Goal: Transaction & Acquisition: Purchase product/service

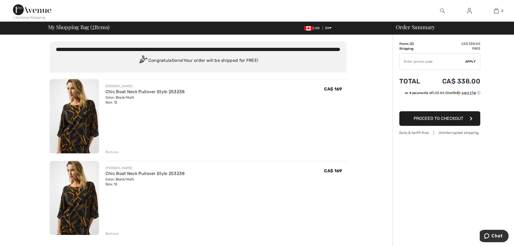
click at [115, 231] on div "Remove" at bounding box center [111, 233] width 13 height 5
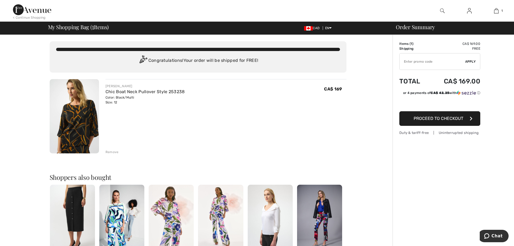
click at [470, 13] on img at bounding box center [469, 11] width 5 height 6
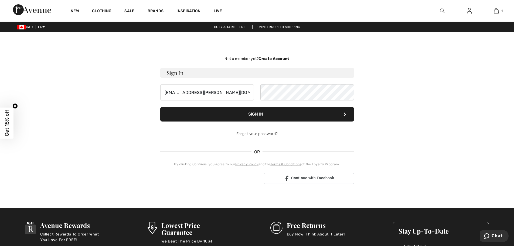
click at [273, 117] on button "Sign In" at bounding box center [257, 114] width 194 height 15
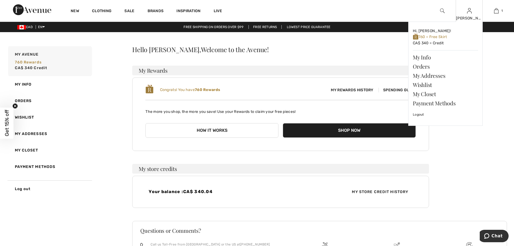
click at [469, 13] on img at bounding box center [469, 11] width 5 height 6
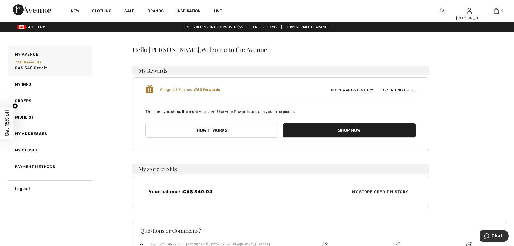
click at [275, 47] on div "Hello Adele, Welcome to the Avenue!" at bounding box center [280, 49] width 297 height 6
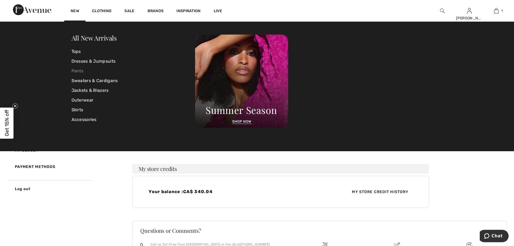
click at [80, 72] on link "Pants" at bounding box center [133, 71] width 124 height 10
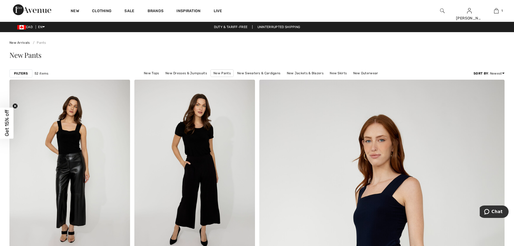
click at [19, 72] on strong "Filters" at bounding box center [21, 73] width 14 height 5
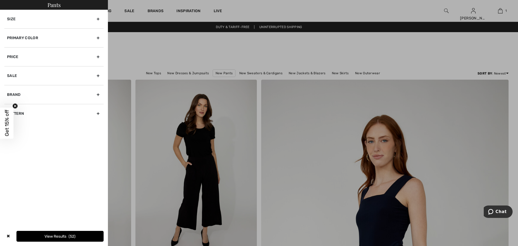
click at [99, 95] on div "Brand" at bounding box center [53, 94] width 99 height 19
click at [32, 105] on label "[PERSON_NAME]" at bounding box center [55, 106] width 97 height 5
click at [11, 105] on input"] "[PERSON_NAME]" at bounding box center [9, 106] width 4 height 4
checkbox input"] "true"
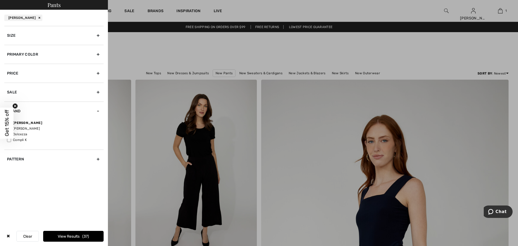
click at [67, 236] on button "View Results 37" at bounding box center [73, 236] width 60 height 11
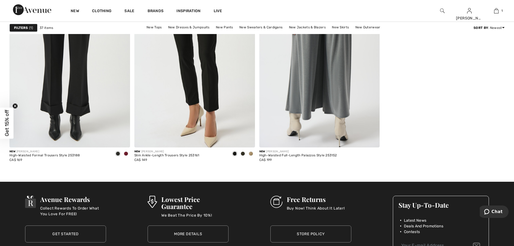
scroll to position [2481, 0]
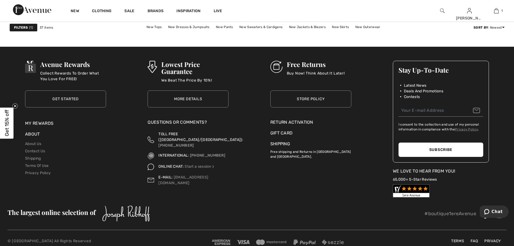
click at [441, 11] on img at bounding box center [442, 11] width 5 height 6
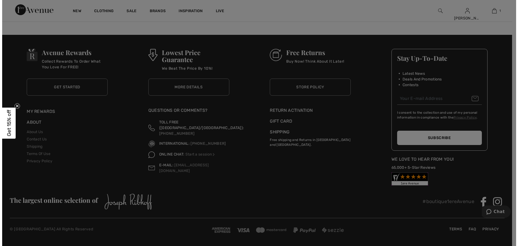
scroll to position [2493, 0]
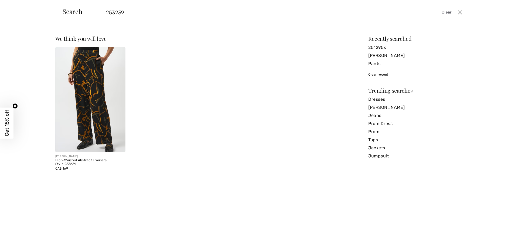
type input "253239"
click at [73, 106] on img at bounding box center [90, 99] width 70 height 105
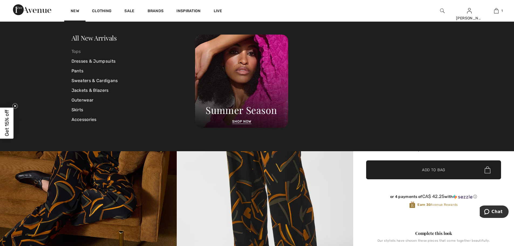
click at [74, 52] on link "Tops" at bounding box center [133, 52] width 124 height 10
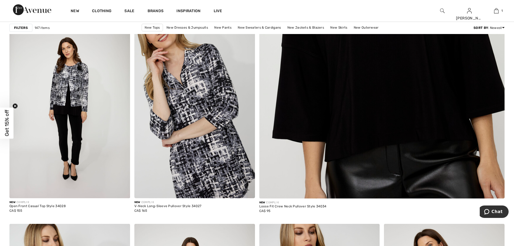
scroll to position [270, 0]
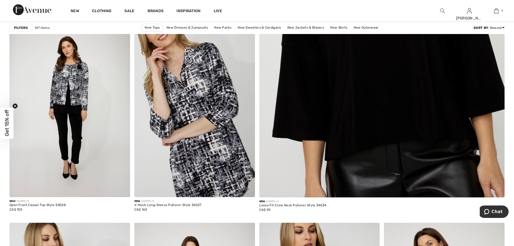
click at [208, 140] on img at bounding box center [194, 106] width 121 height 181
click at [193, 148] on img at bounding box center [194, 106] width 121 height 181
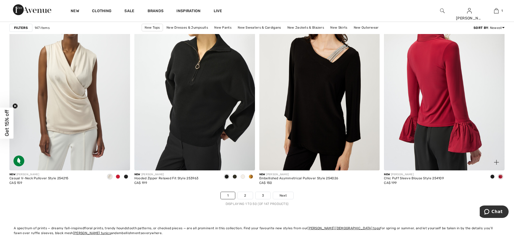
scroll to position [3020, 0]
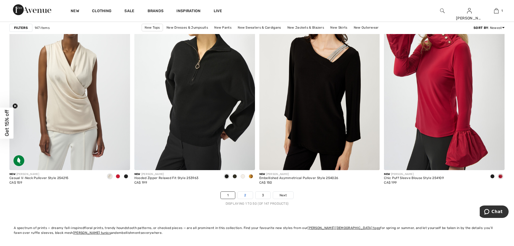
click at [245, 194] on link "2" at bounding box center [245, 194] width 15 height 7
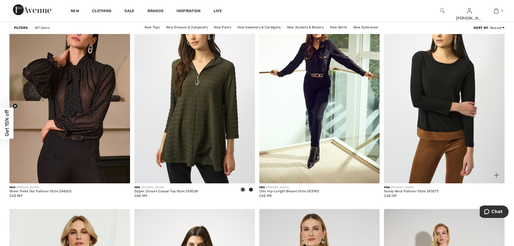
scroll to position [2589, 0]
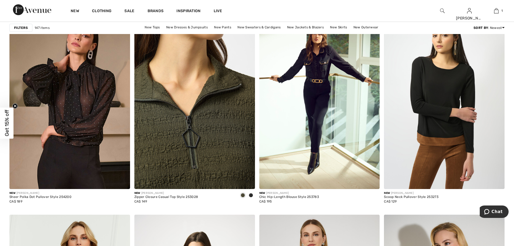
click at [220, 161] on img at bounding box center [194, 98] width 121 height 181
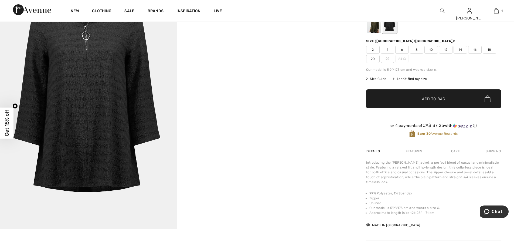
scroll to position [54, 0]
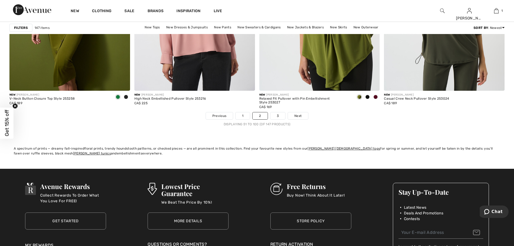
scroll to position [3101, 0]
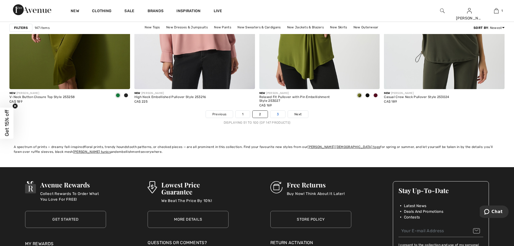
click at [277, 116] on link "3" at bounding box center [277, 114] width 15 height 7
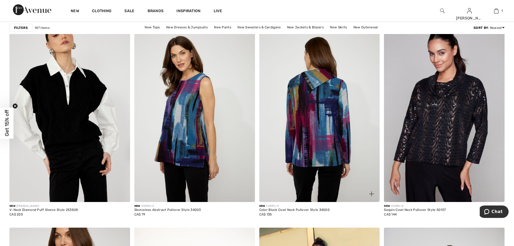
scroll to position [2076, 0]
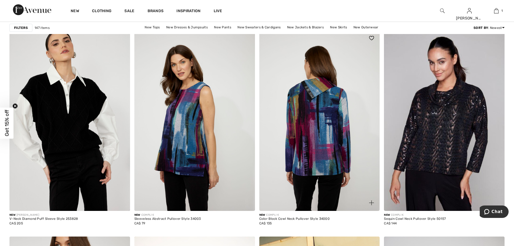
click at [311, 169] on img at bounding box center [319, 120] width 121 height 181
click at [312, 155] on img at bounding box center [319, 120] width 121 height 181
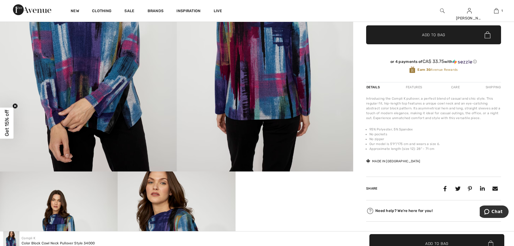
scroll to position [54, 0]
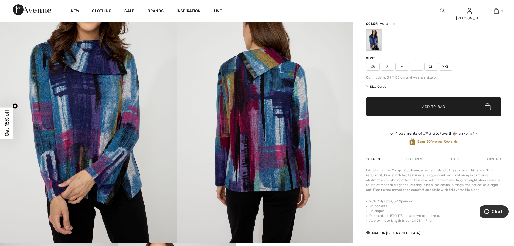
click at [417, 67] on span "L" at bounding box center [416, 67] width 13 height 8
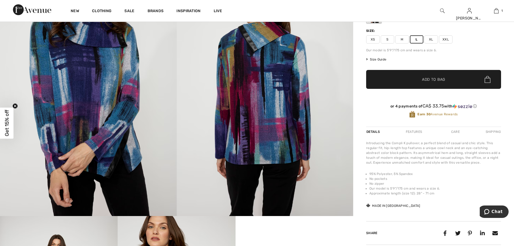
scroll to position [81, 0]
click at [380, 59] on span "Size Guide" at bounding box center [376, 59] width 20 height 5
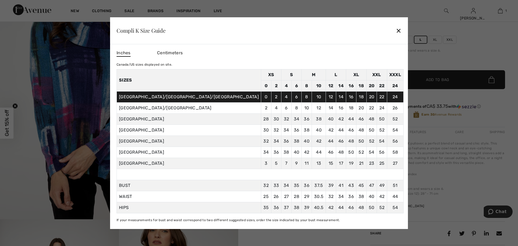
click at [367, 32] on div "Compli K Size Guide ✕" at bounding box center [259, 30] width 298 height 27
click at [396, 30] on div "✕" at bounding box center [399, 30] width 6 height 11
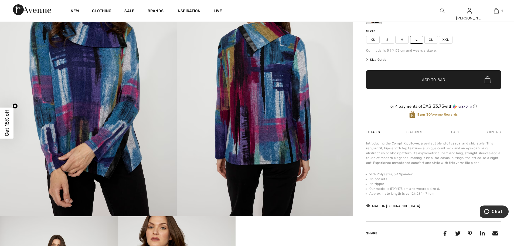
click at [420, 77] on span "✔ Added to Bag" at bounding box center [425, 80] width 33 height 6
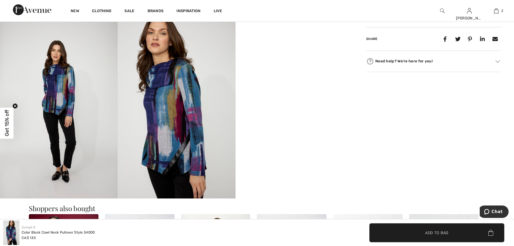
scroll to position [270, 0]
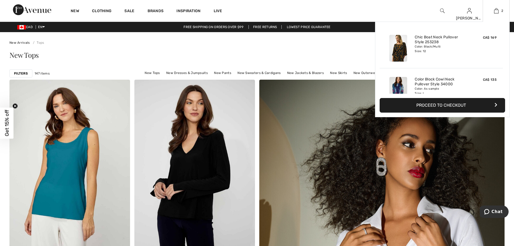
click at [444, 103] on button "Proceed to Checkout" at bounding box center [441, 105] width 125 height 15
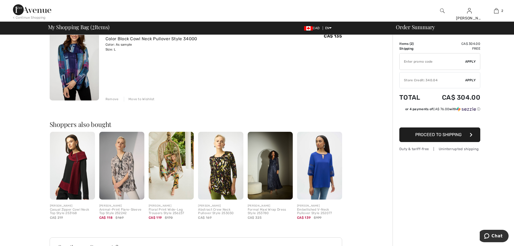
scroll to position [135, 0]
click at [76, 153] on img at bounding box center [72, 165] width 45 height 68
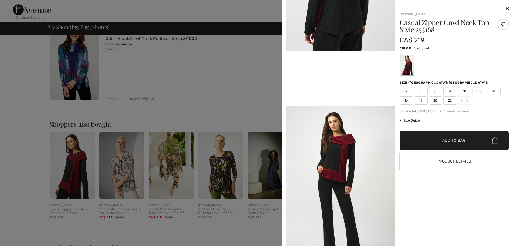
scroll to position [189, 0]
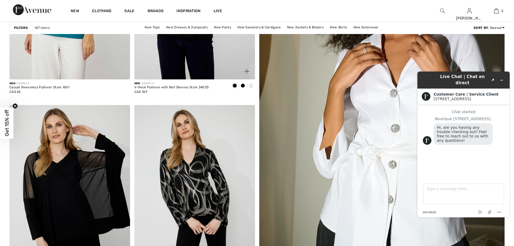
scroll to position [189, 0]
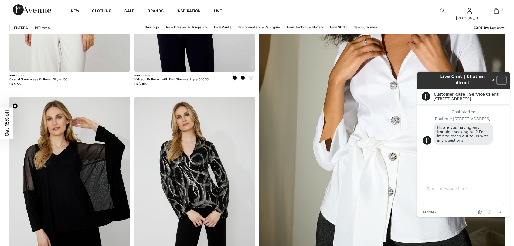
click at [504, 77] on button "Minimize widget" at bounding box center [501, 80] width 9 height 8
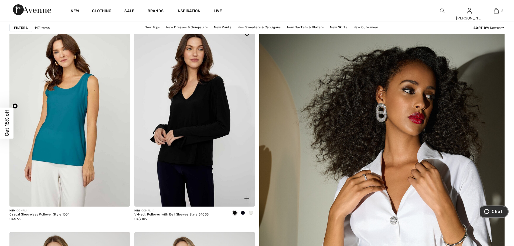
scroll to position [0, 0]
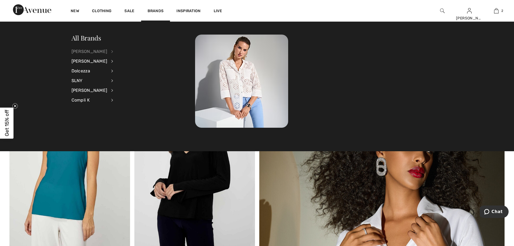
click at [93, 52] on div "[PERSON_NAME]" at bounding box center [89, 52] width 36 height 10
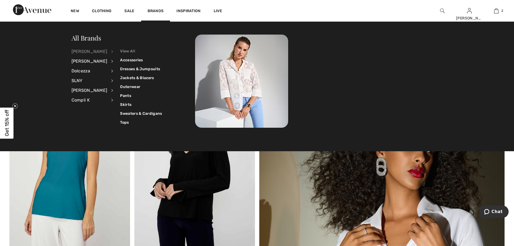
click at [125, 52] on link "View All" at bounding box center [141, 51] width 42 height 9
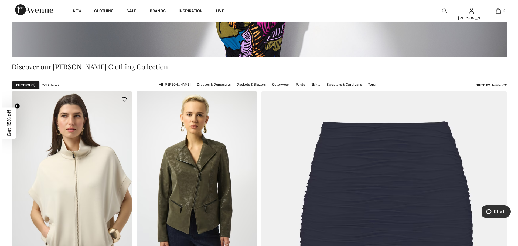
scroll to position [135, 0]
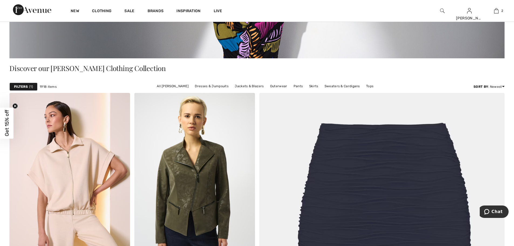
click at [25, 84] on strong "Filters" at bounding box center [21, 86] width 14 height 5
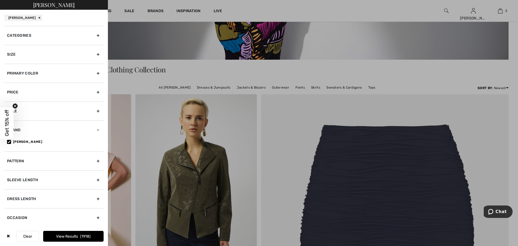
click at [93, 55] on div "Size" at bounding box center [53, 54] width 99 height 19
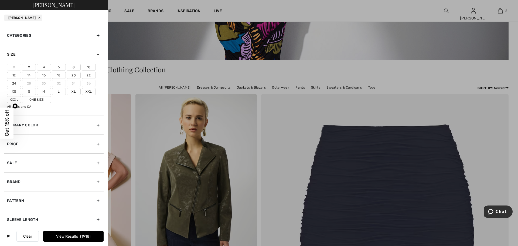
click at [16, 77] on label "12" at bounding box center [14, 75] width 14 height 7
click at [0, 0] on input"] "12" at bounding box center [0, 0] width 0 height 0
click at [60, 90] on label "L" at bounding box center [59, 91] width 14 height 7
click at [0, 0] on input"] "L" at bounding box center [0, 0] width 0 height 0
click at [59, 236] on button "View Results 994" at bounding box center [73, 236] width 60 height 11
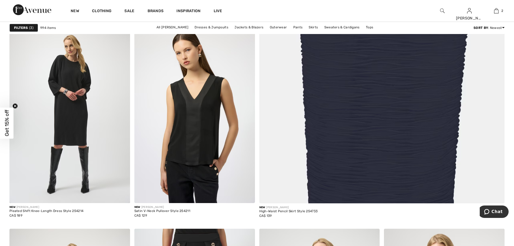
scroll to position [270, 0]
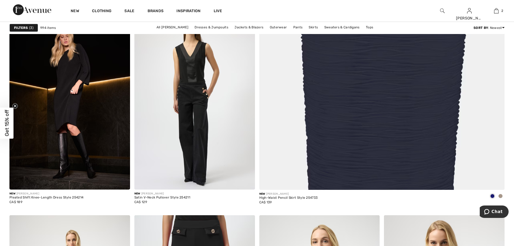
click at [66, 93] on img at bounding box center [69, 99] width 121 height 181
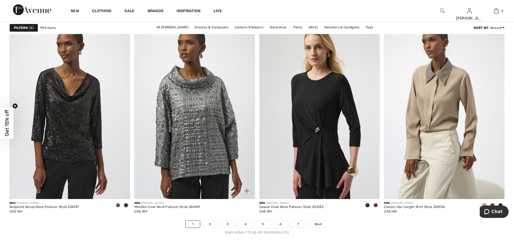
scroll to position [2993, 0]
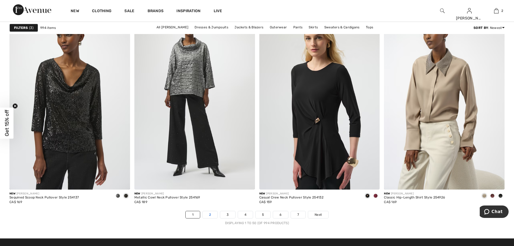
click at [209, 212] on link "2" at bounding box center [210, 214] width 15 height 7
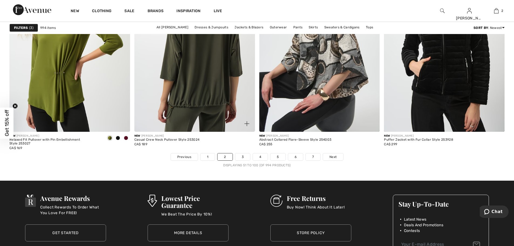
scroll to position [3074, 0]
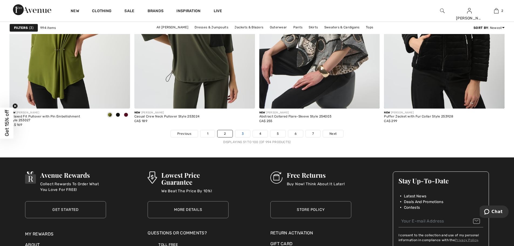
click at [240, 132] on link "3" at bounding box center [242, 133] width 15 height 7
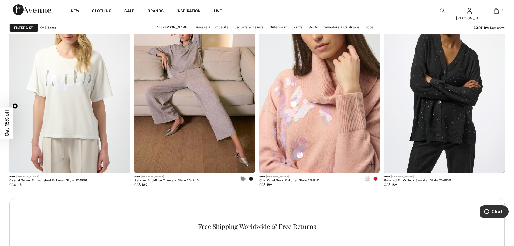
scroll to position [701, 0]
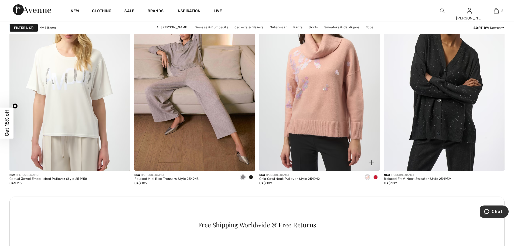
click at [376, 177] on span at bounding box center [375, 177] width 4 height 4
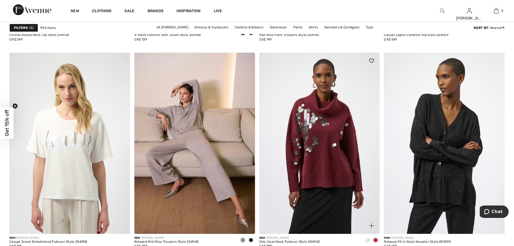
scroll to position [647, 0]
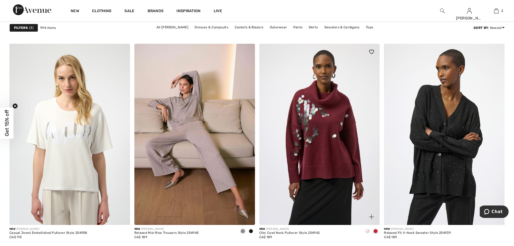
click at [367, 230] on span at bounding box center [367, 231] width 4 height 4
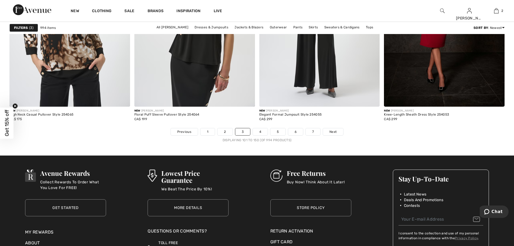
scroll to position [3062, 0]
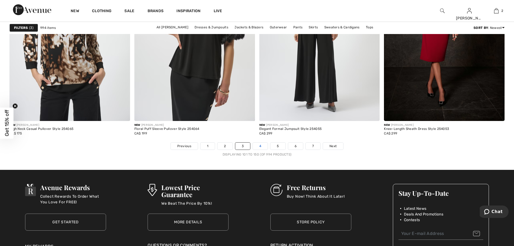
click at [263, 148] on link "4" at bounding box center [260, 145] width 15 height 7
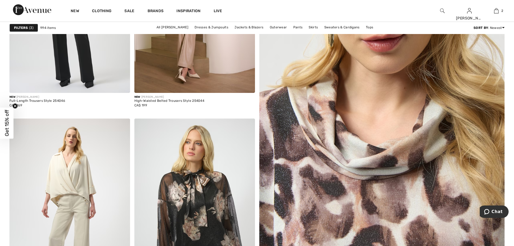
scroll to position [162, 0]
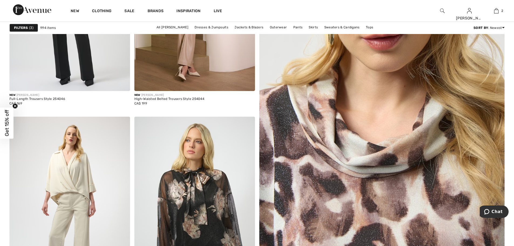
click at [332, 204] on img at bounding box center [382, 130] width 294 height 441
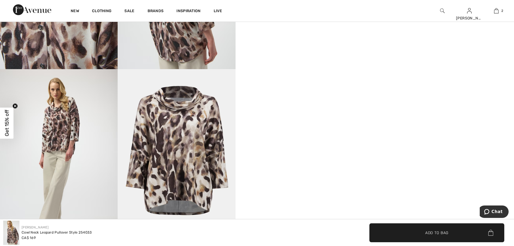
scroll to position [404, 0]
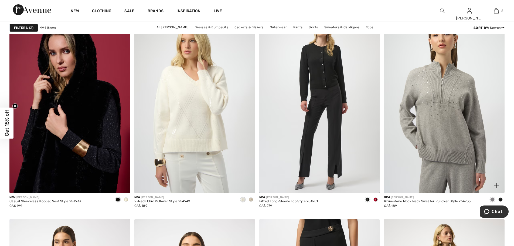
scroll to position [1159, 0]
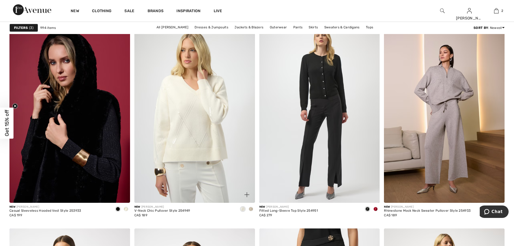
click at [252, 209] on span at bounding box center [251, 209] width 4 height 4
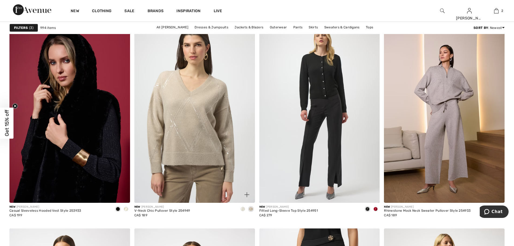
click at [242, 208] on span at bounding box center [243, 209] width 4 height 4
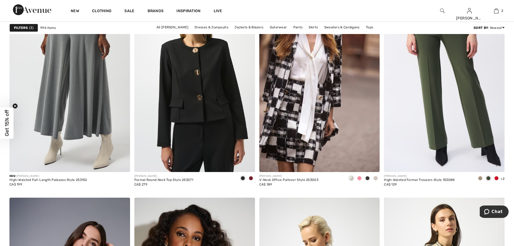
scroll to position [2831, 0]
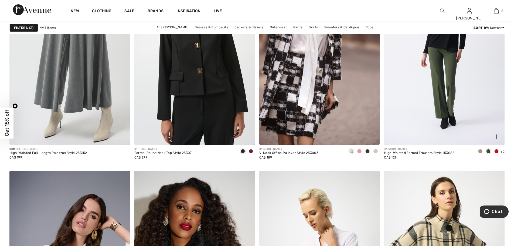
click at [480, 150] on span at bounding box center [480, 151] width 4 height 4
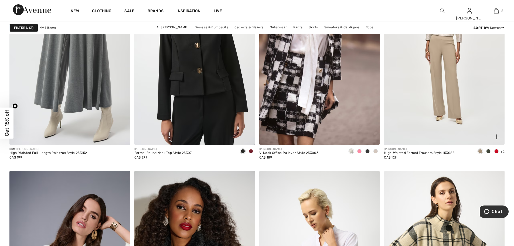
click at [488, 151] on span at bounding box center [488, 151] width 4 height 4
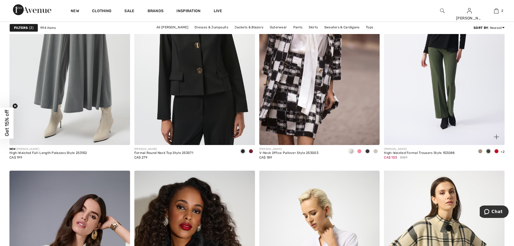
click at [496, 150] on span at bounding box center [496, 151] width 4 height 4
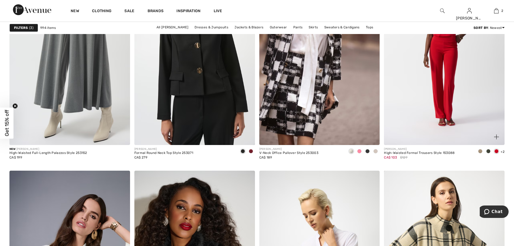
click at [478, 150] on span at bounding box center [480, 151] width 4 height 4
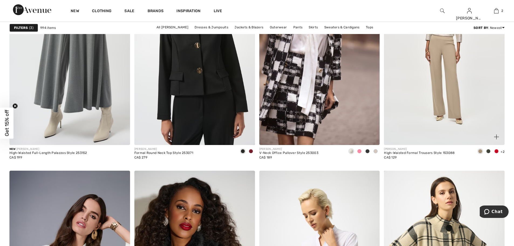
click at [488, 151] on span at bounding box center [488, 151] width 4 height 4
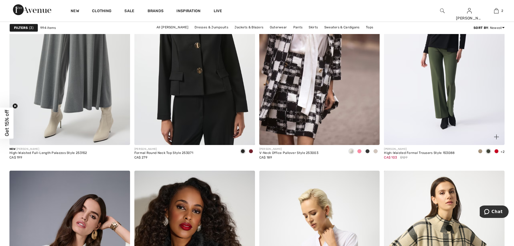
click at [496, 136] on img at bounding box center [496, 136] width 5 height 5
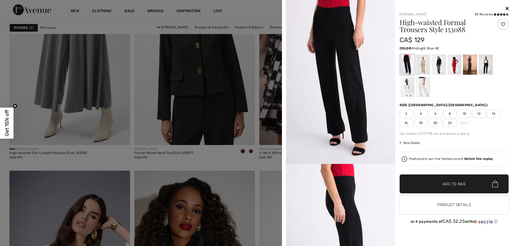
click at [486, 64] on div at bounding box center [485, 64] width 14 height 20
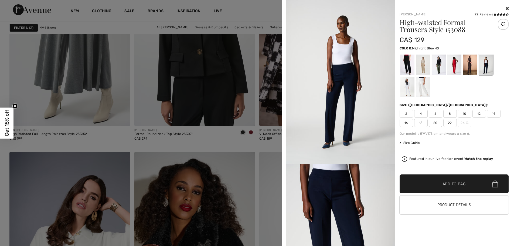
scroll to position [2858, 0]
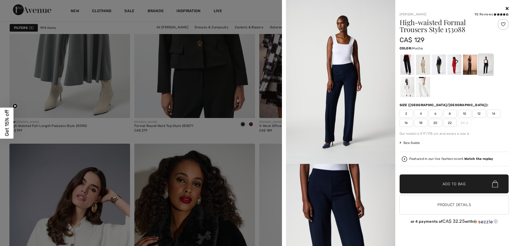
click at [469, 61] on div at bounding box center [469, 64] width 14 height 20
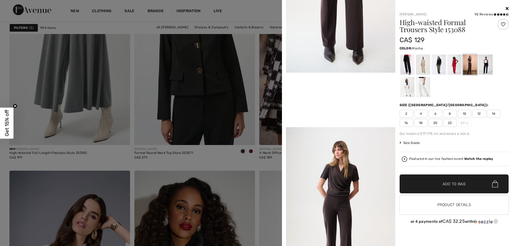
scroll to position [93, 0]
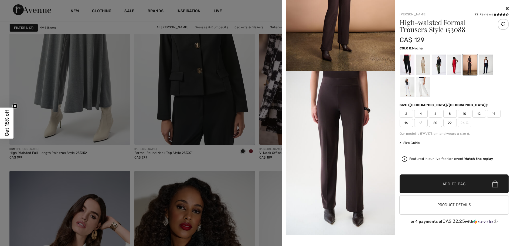
click at [507, 8] on icon at bounding box center [506, 8] width 3 height 4
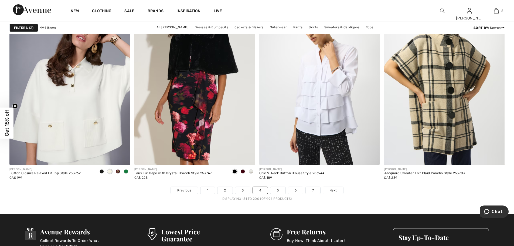
scroll to position [3020, 0]
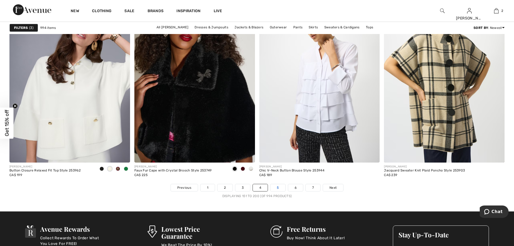
click at [278, 188] on link "5" at bounding box center [277, 187] width 15 height 7
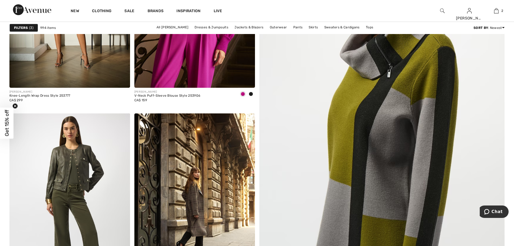
scroll to position [162, 0]
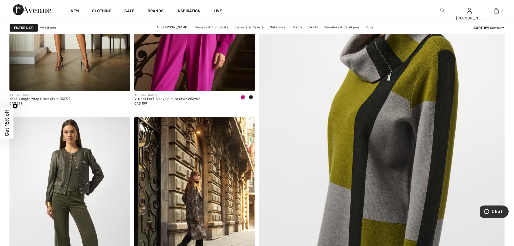
click at [378, 147] on img at bounding box center [382, 130] width 294 height 441
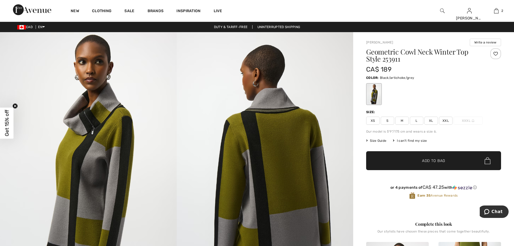
click at [379, 140] on span "Size Guide" at bounding box center [376, 140] width 20 height 5
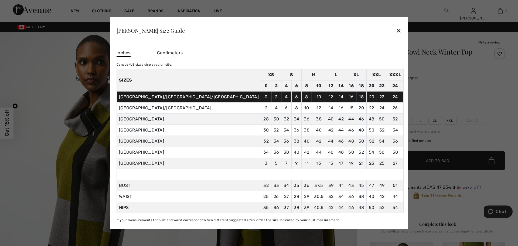
click at [396, 33] on div "✕" at bounding box center [399, 30] width 6 height 11
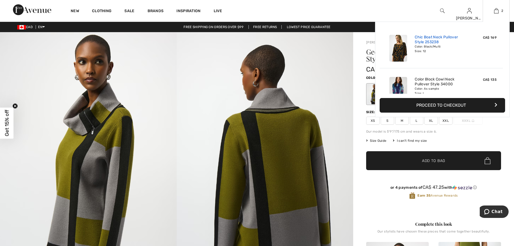
click at [424, 40] on link "Chic Boat Neck Pullover Style 253238" at bounding box center [440, 40] width 53 height 10
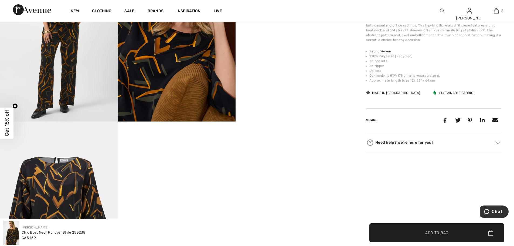
scroll to position [351, 0]
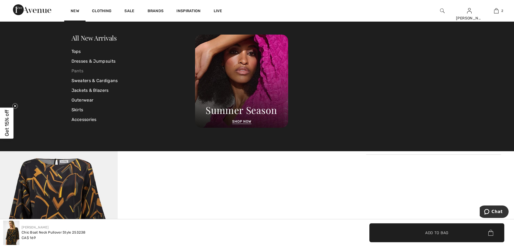
click at [80, 71] on link "Pants" at bounding box center [133, 71] width 124 height 10
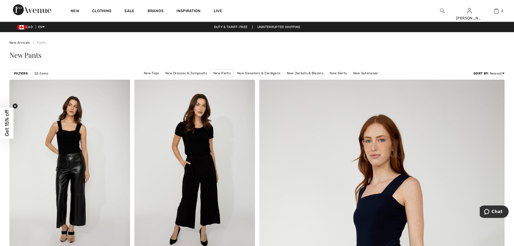
click at [20, 76] on div "Filters" at bounding box center [20, 73] width 23 height 8
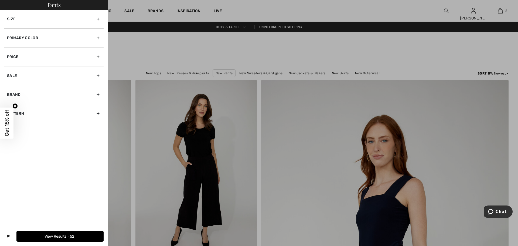
click at [31, 96] on div "Brand" at bounding box center [53, 94] width 99 height 19
click at [28, 107] on label "[PERSON_NAME]" at bounding box center [55, 106] width 97 height 5
click at [11, 107] on input"] "[PERSON_NAME]" at bounding box center [9, 106] width 4 height 4
checkbox input"] "true"
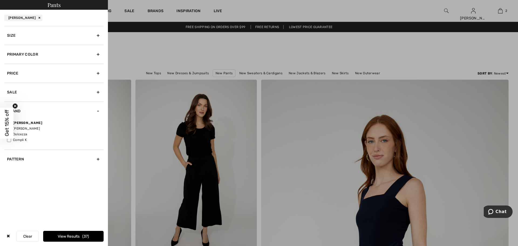
click at [66, 236] on button "View Results 37" at bounding box center [73, 236] width 60 height 11
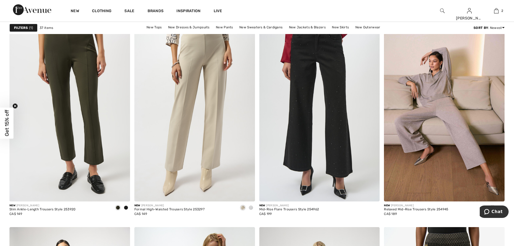
scroll to position [1159, 0]
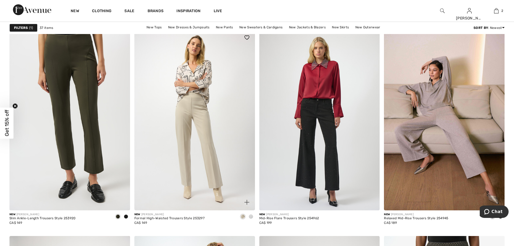
click at [196, 172] on img at bounding box center [194, 119] width 121 height 181
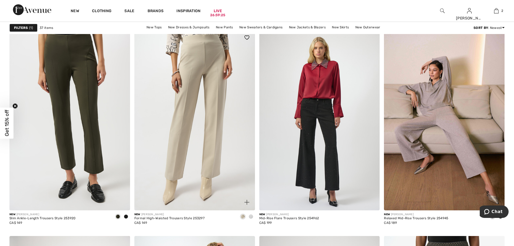
click at [242, 216] on span at bounding box center [243, 216] width 4 height 4
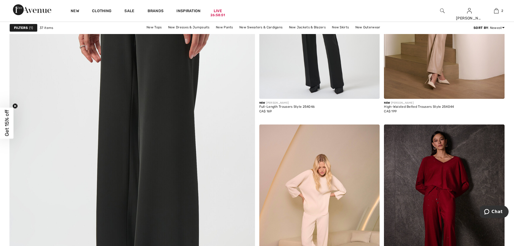
scroll to position [1726, 0]
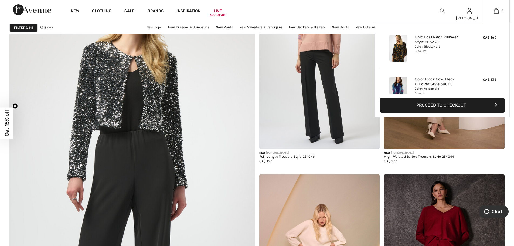
click at [445, 105] on button "Proceed to Checkout" at bounding box center [441, 105] width 125 height 15
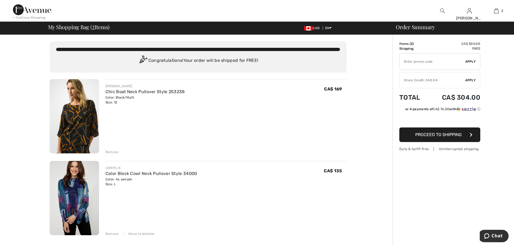
click at [422, 80] on div "Store Credit: 340.04" at bounding box center [432, 80] width 66 height 5
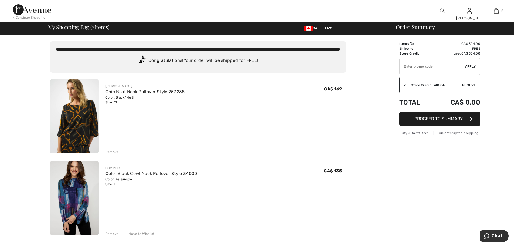
click at [426, 118] on span "Proceed to Summary" at bounding box center [438, 118] width 48 height 5
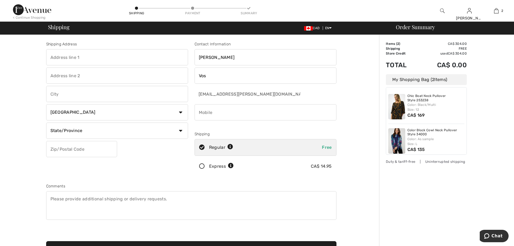
click at [95, 59] on input "text" at bounding box center [117, 57] width 142 height 16
type input "[STREET_ADDRESS]"
type input "Courtenay"
select select "BC"
type input "V9N 4A2"
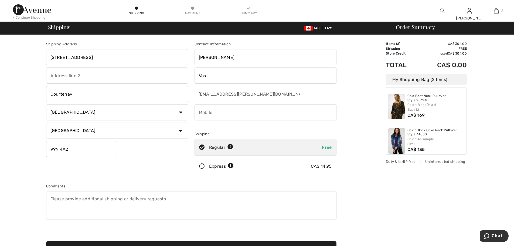
type input "2508183545"
type input "V9N4A2"
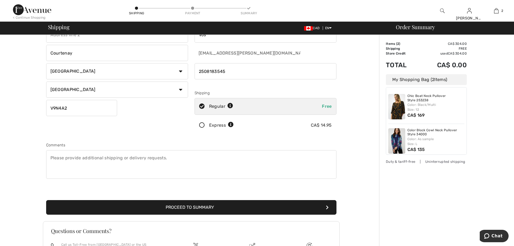
scroll to position [20, 0]
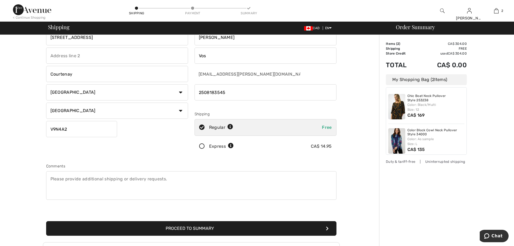
click at [210, 227] on button "Proceed to Summary" at bounding box center [191, 228] width 290 height 15
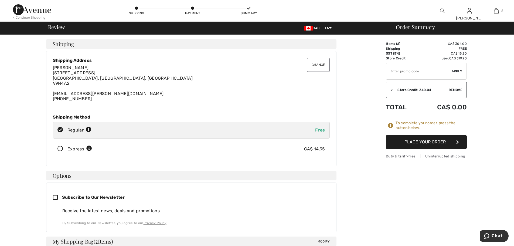
click at [435, 142] on button "Place Your Order" at bounding box center [426, 142] width 81 height 15
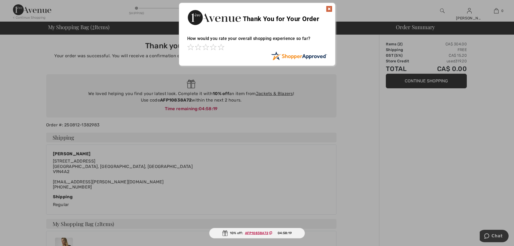
click at [329, 9] on img at bounding box center [329, 9] width 6 height 6
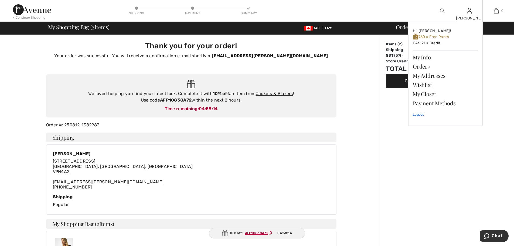
click at [418, 115] on link "Logout" at bounding box center [445, 114] width 65 height 13
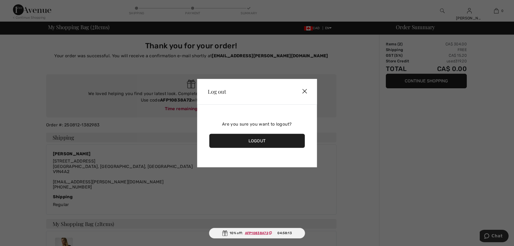
click at [260, 139] on div "Logout" at bounding box center [257, 140] width 96 height 14
